Goal: Information Seeking & Learning: Get advice/opinions

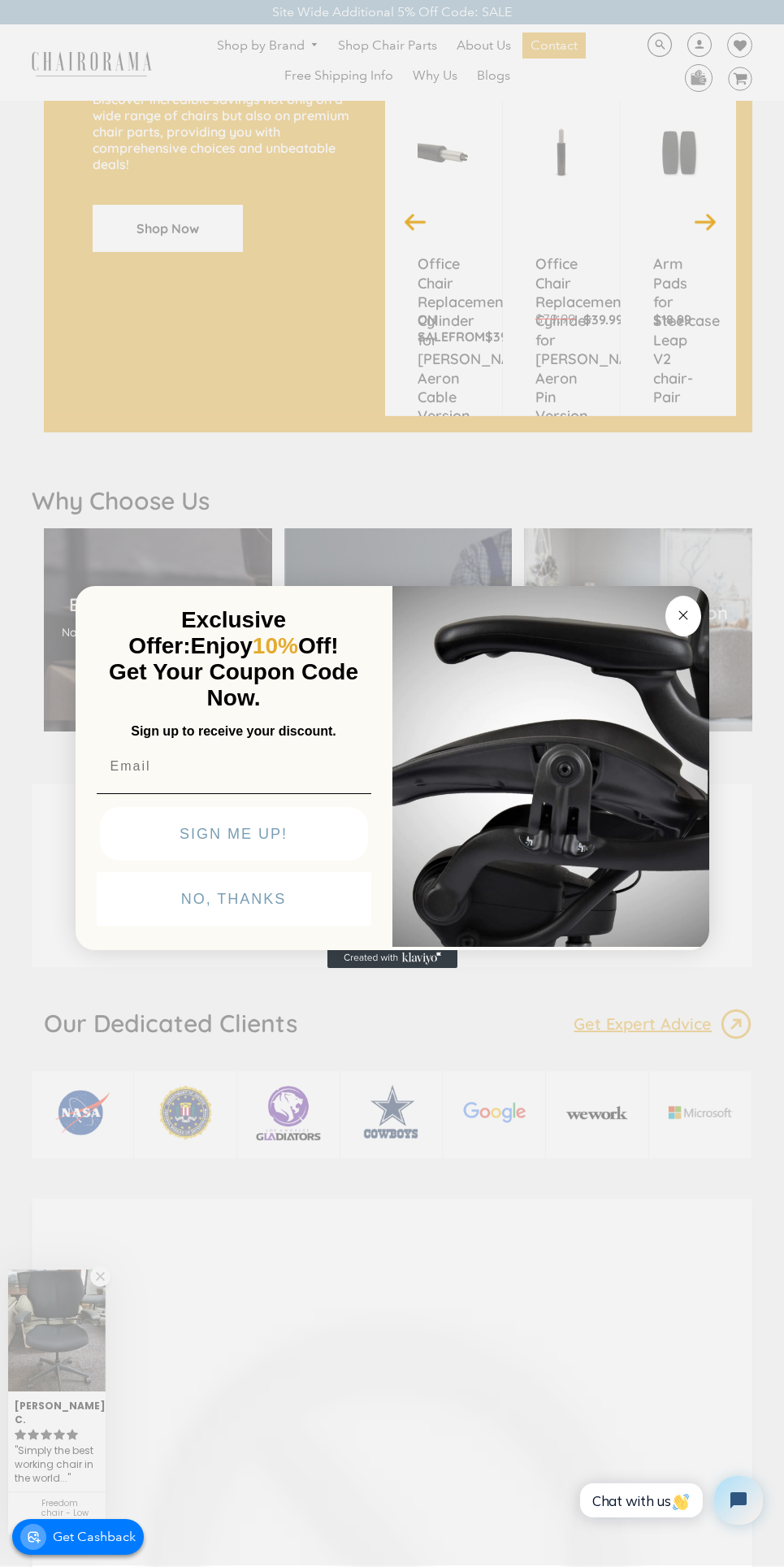
scroll to position [1370, 0]
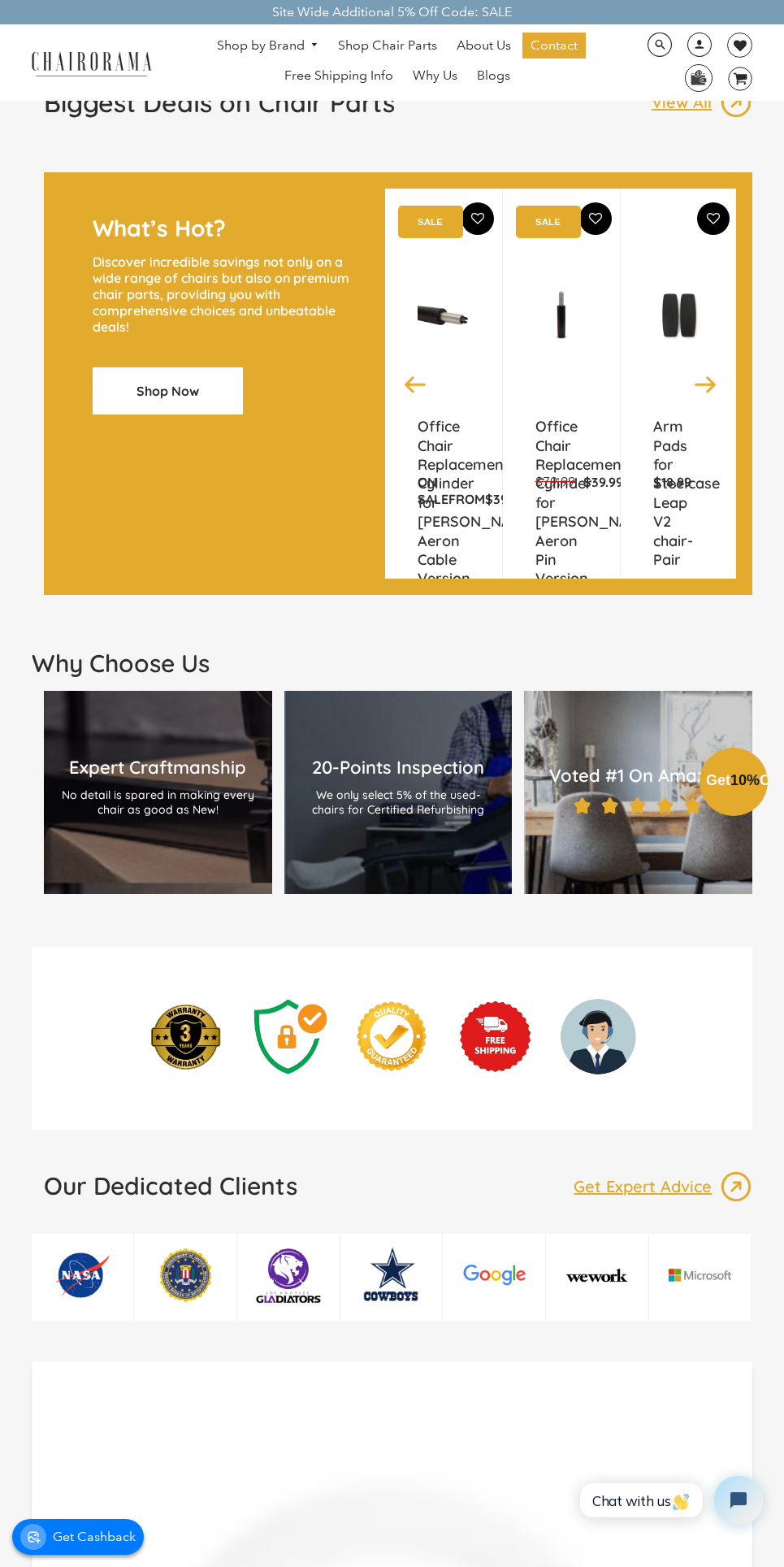
click at [672, 1182] on div "Close dialog Exclusive Offer: Enjoy 10% Off! Get Your Coupon Code Now. Sign up …" at bounding box center [392, 782] width 784 height 1567
click at [672, 1184] on p "Get Expert Advice" at bounding box center [646, 1186] width 146 height 21
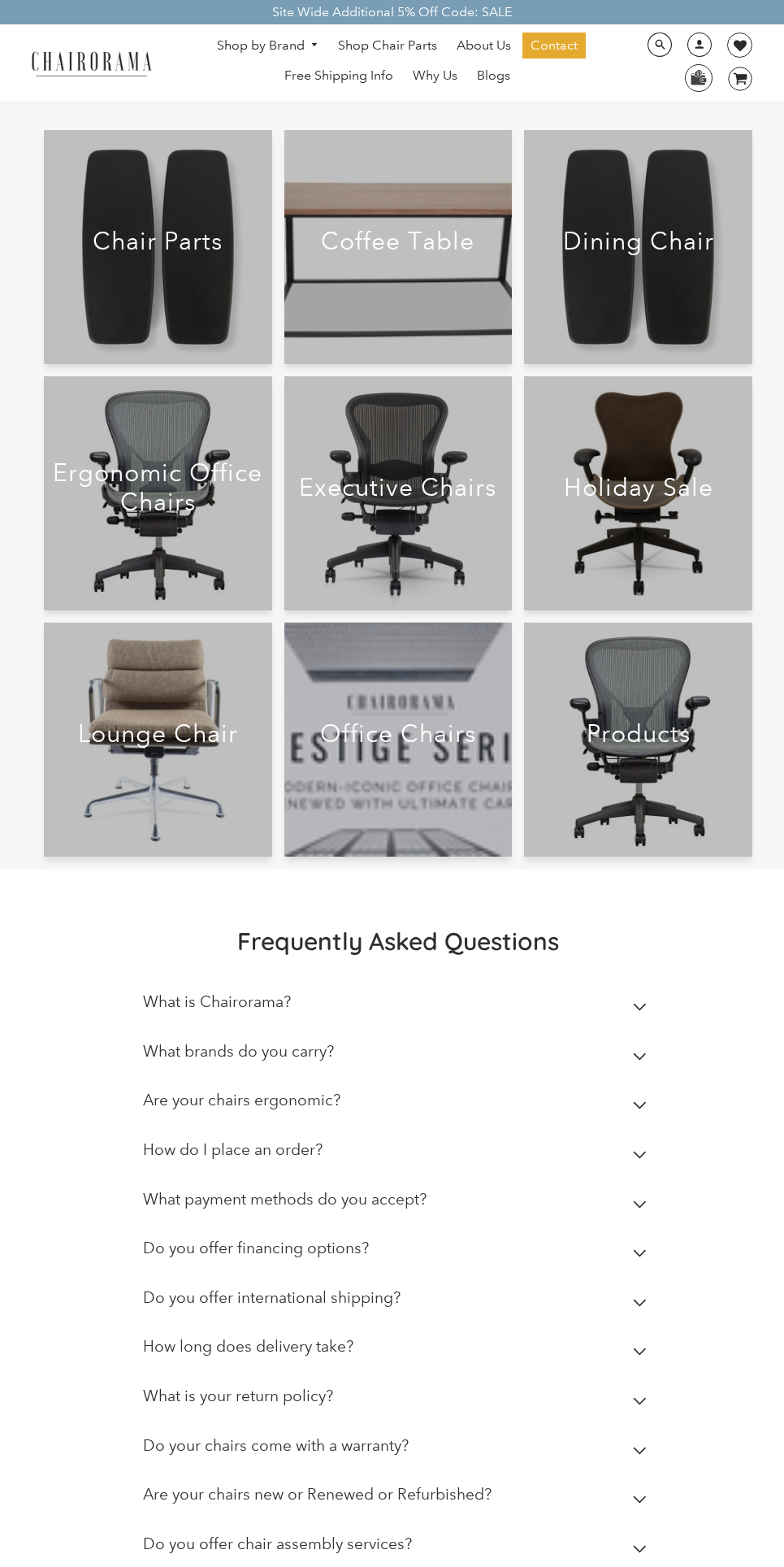
click at [633, 1057] on icon at bounding box center [639, 1056] width 12 height 7
